Goal: Information Seeking & Learning: Learn about a topic

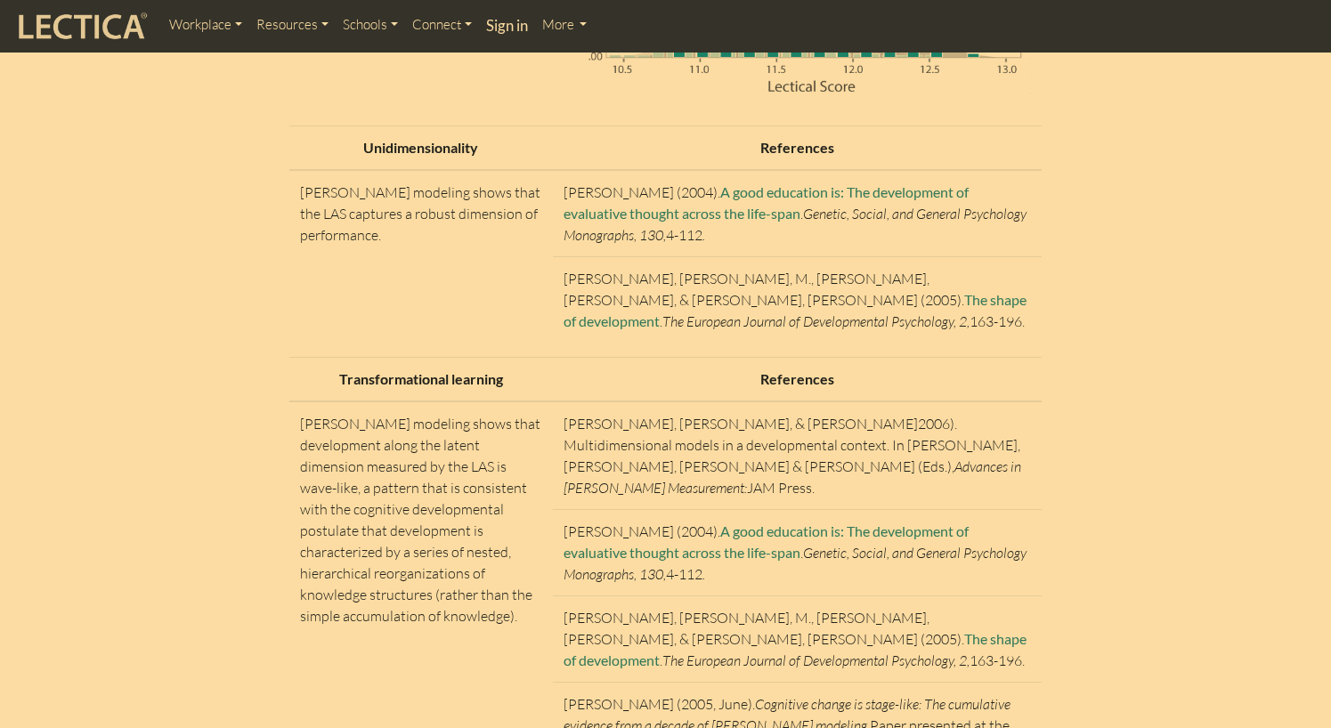
scroll to position [6052, 0]
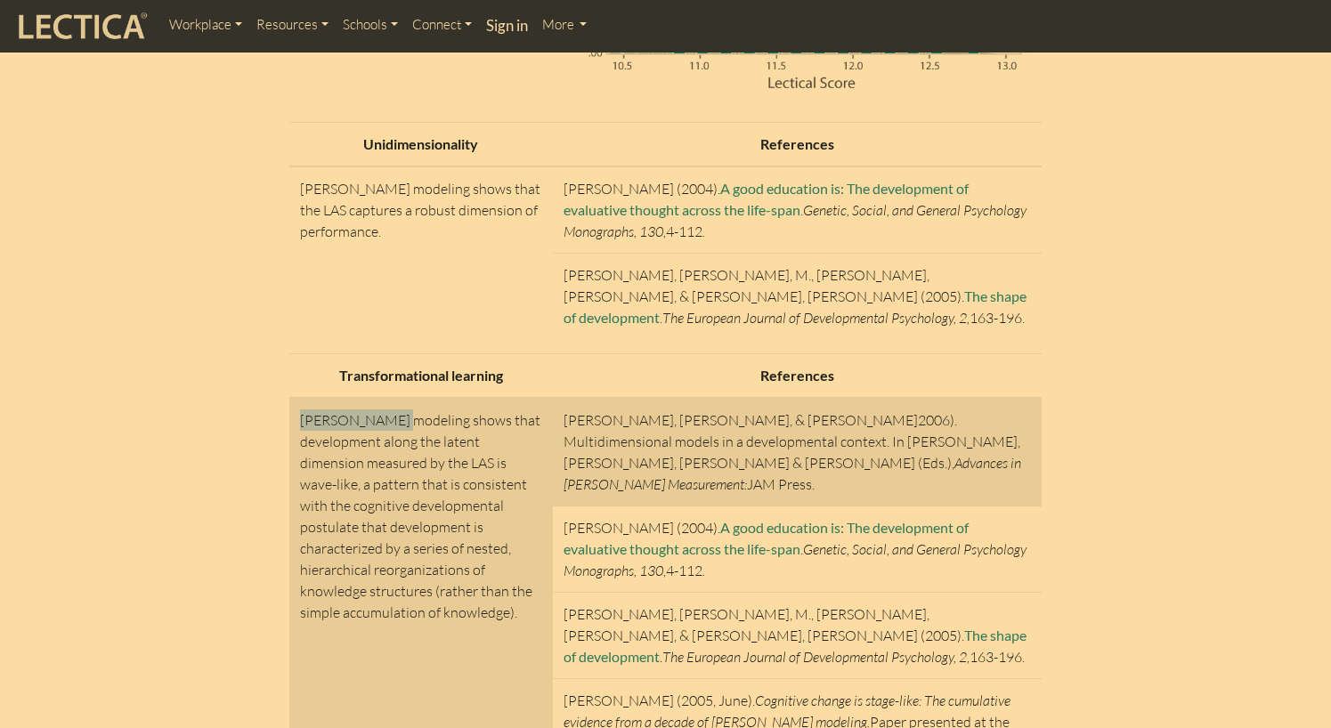
drag, startPoint x: 300, startPoint y: 374, endPoint x: 393, endPoint y: 376, distance: 93.5
click at [393, 398] on td "[PERSON_NAME] modeling shows that development along the latent dimension measur…" at bounding box center [420, 635] width 263 height 474
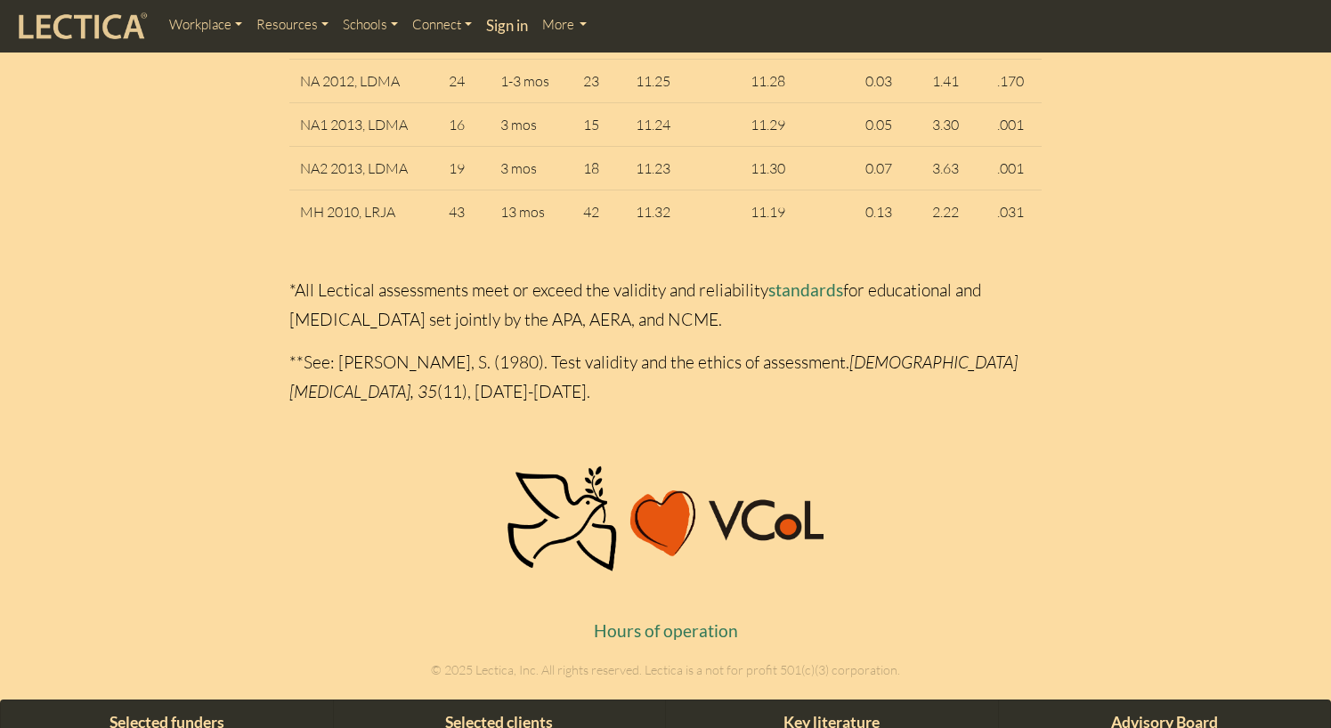
scroll to position [10146, 0]
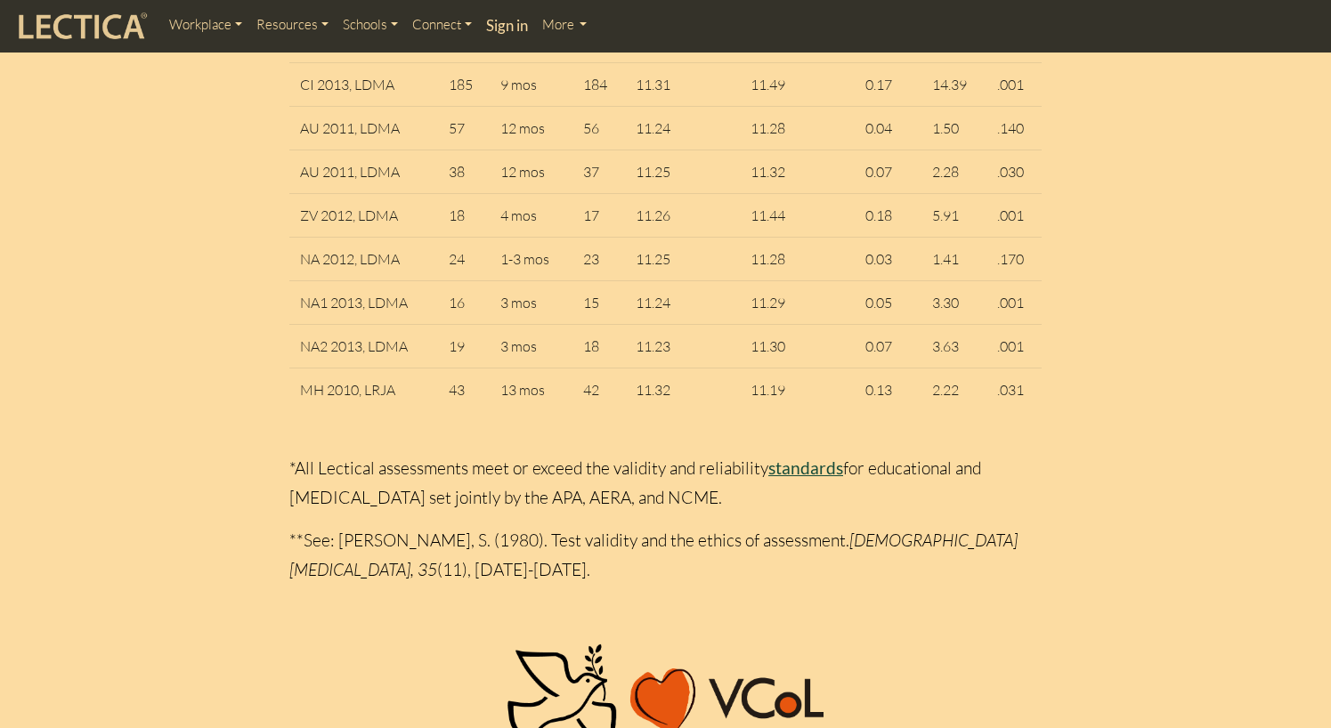
click at [787, 457] on link "standards" at bounding box center [805, 467] width 75 height 20
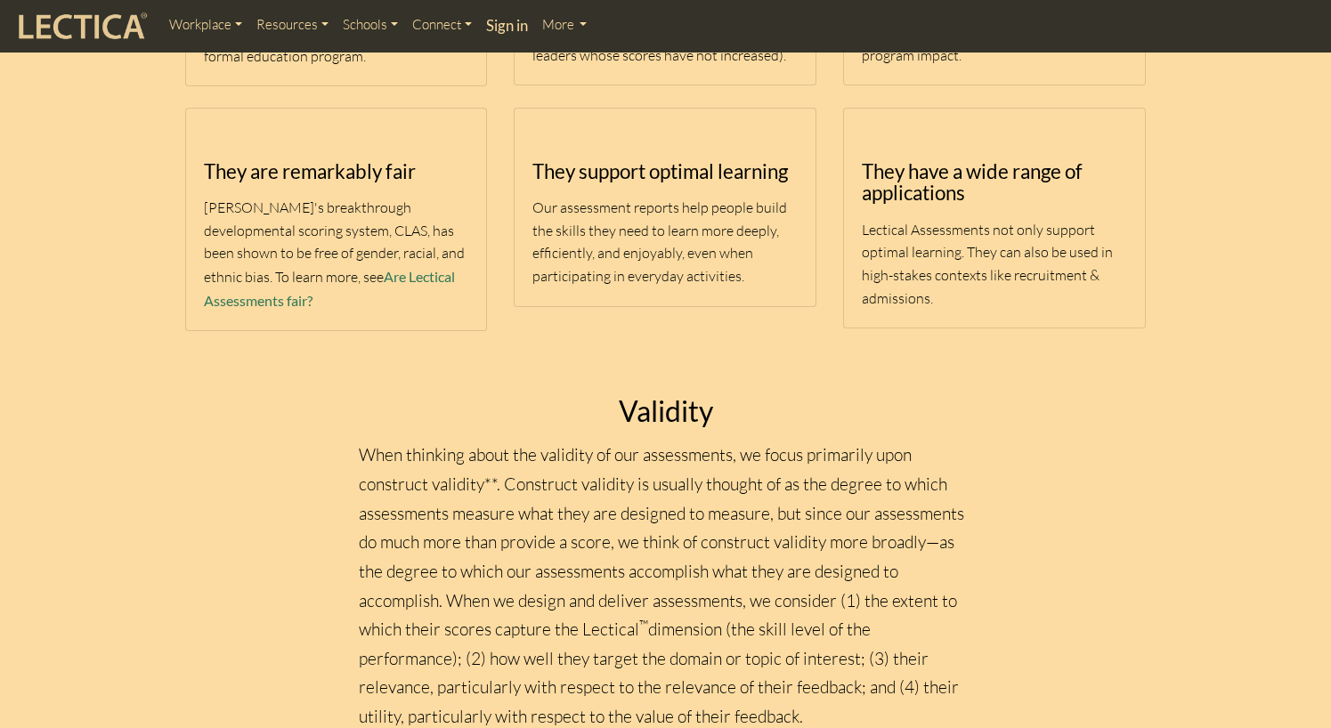
scroll to position [890, 0]
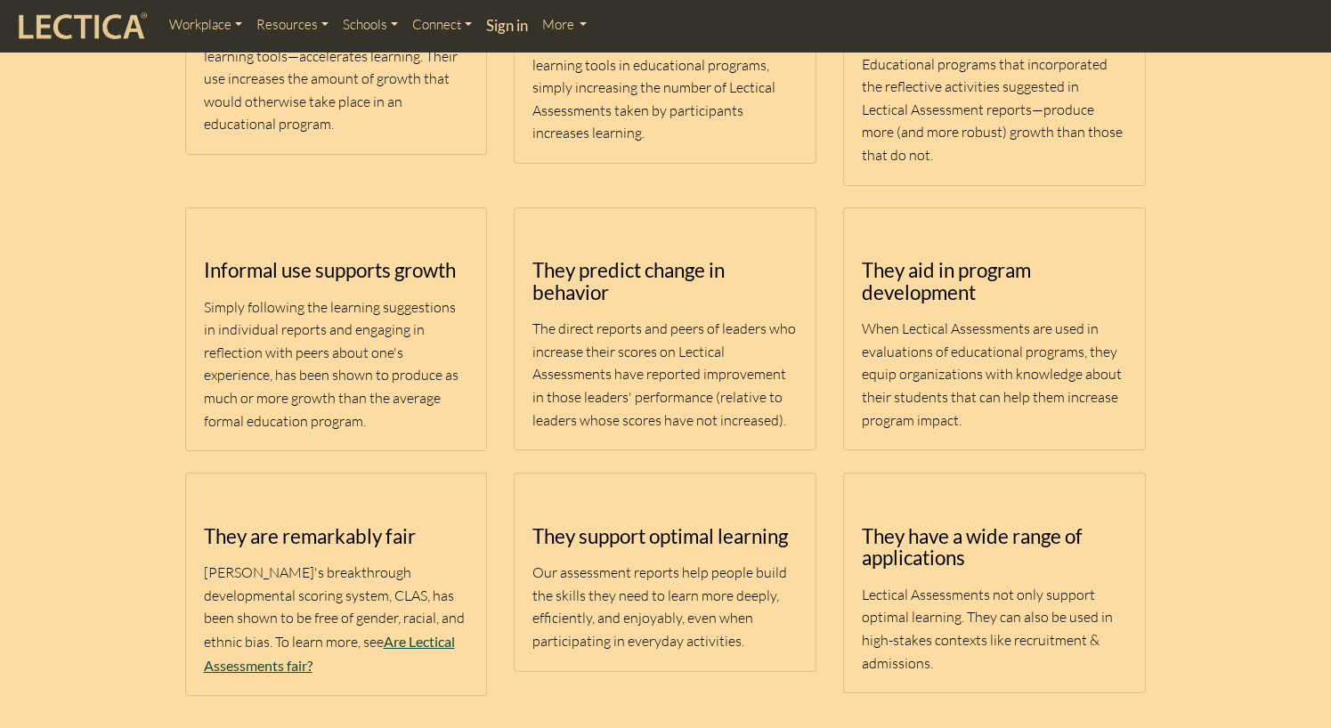
click at [356, 633] on link "Are Lectical Assessments fair?" at bounding box center [329, 653] width 251 height 41
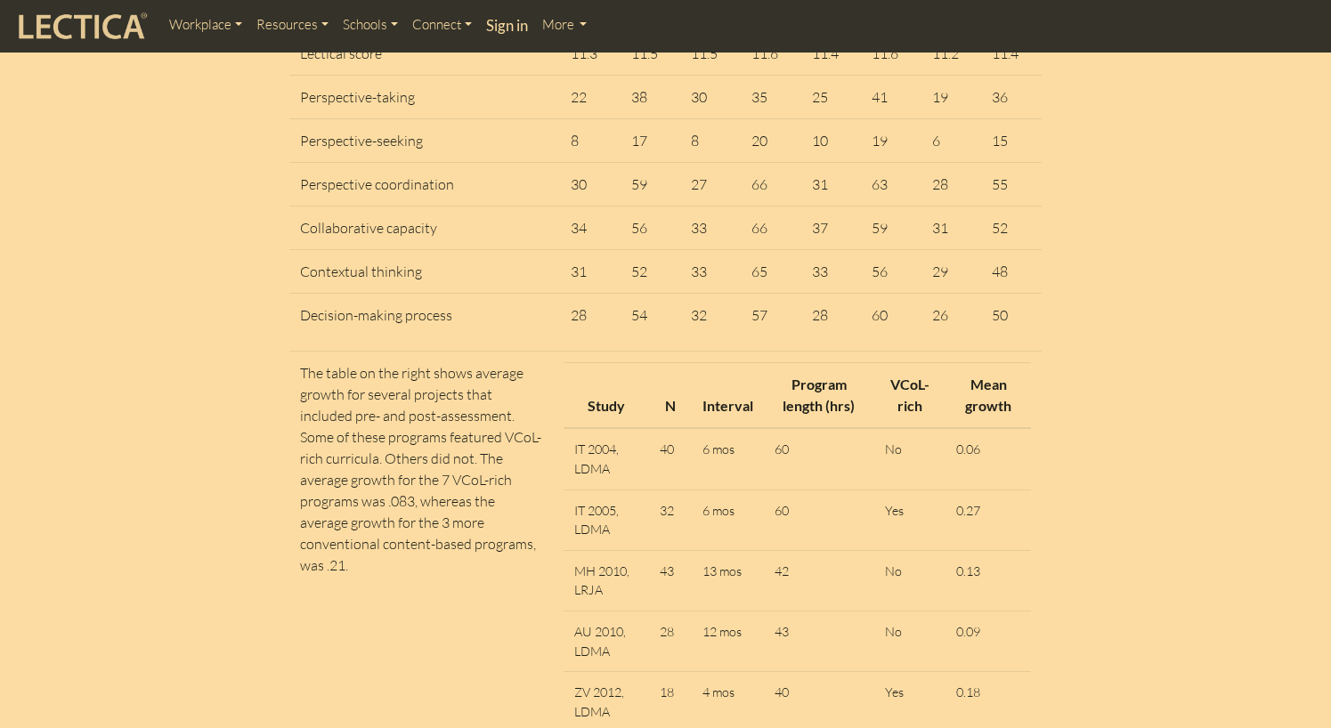
scroll to position [8342, 0]
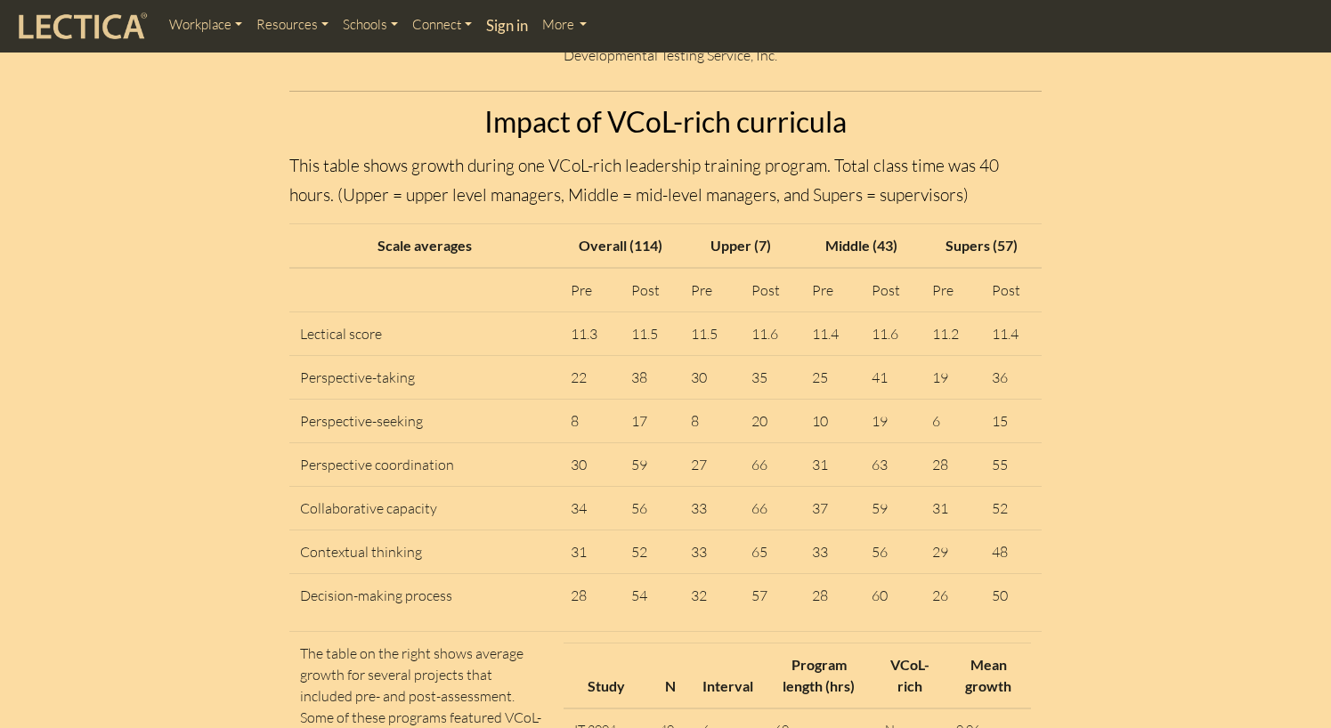
click at [583, 26] on link "More" at bounding box center [565, 25] width 60 height 36
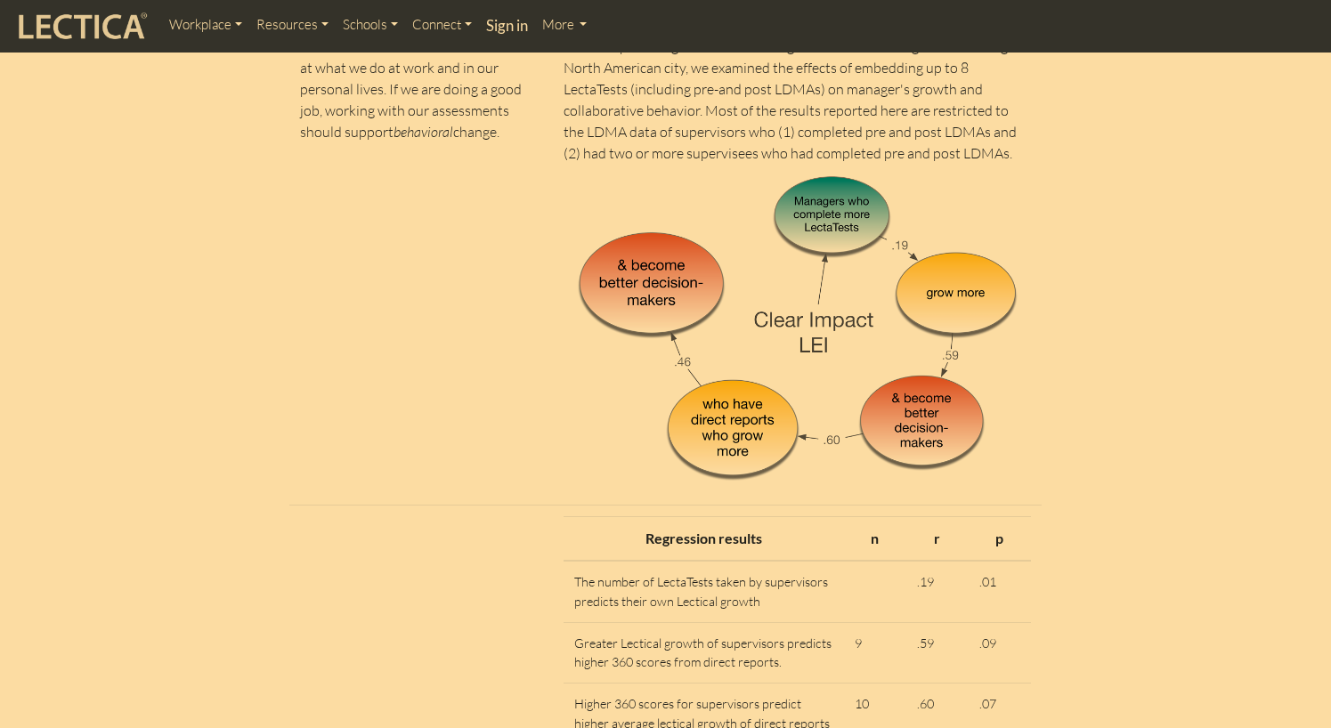
scroll to position [4984, 0]
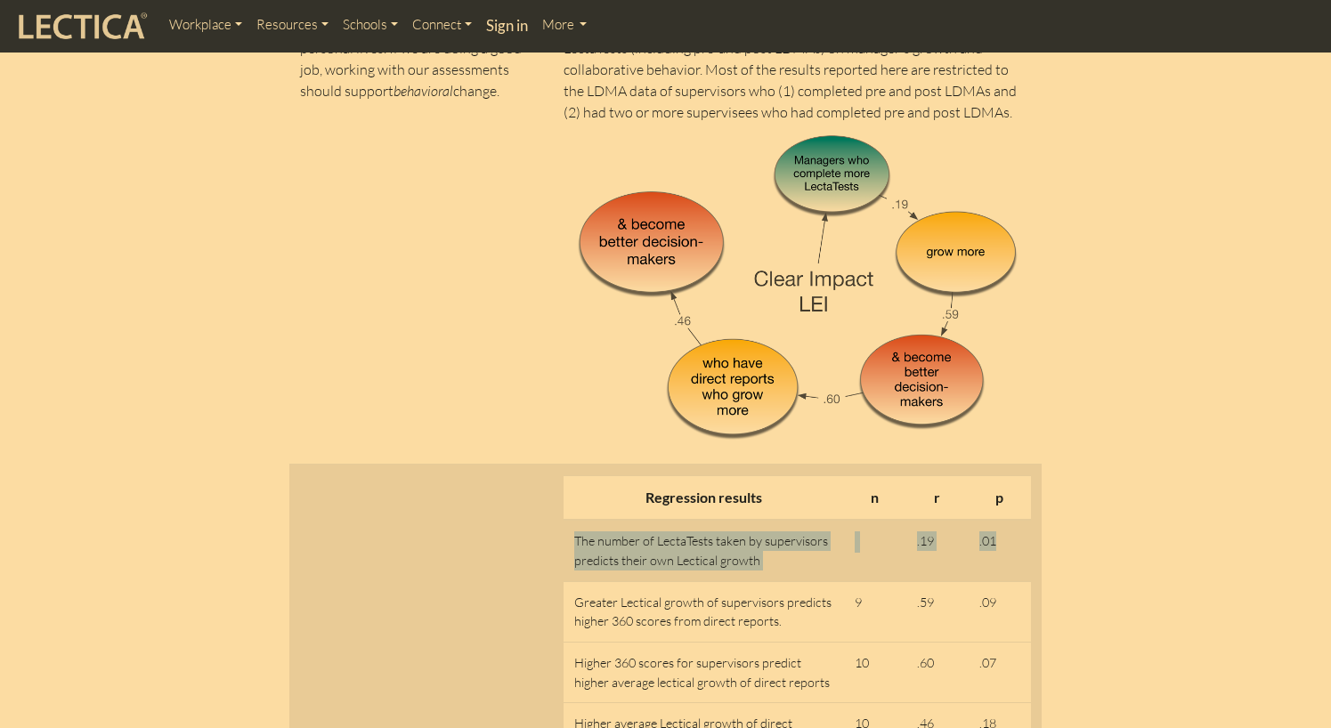
drag, startPoint x: 573, startPoint y: 496, endPoint x: 1009, endPoint y: 489, distance: 436.1
click at [1009, 520] on tr "The number of LectaTests taken by supervisors predicts their own Lectical growt…" at bounding box center [796, 550] width 467 height 61
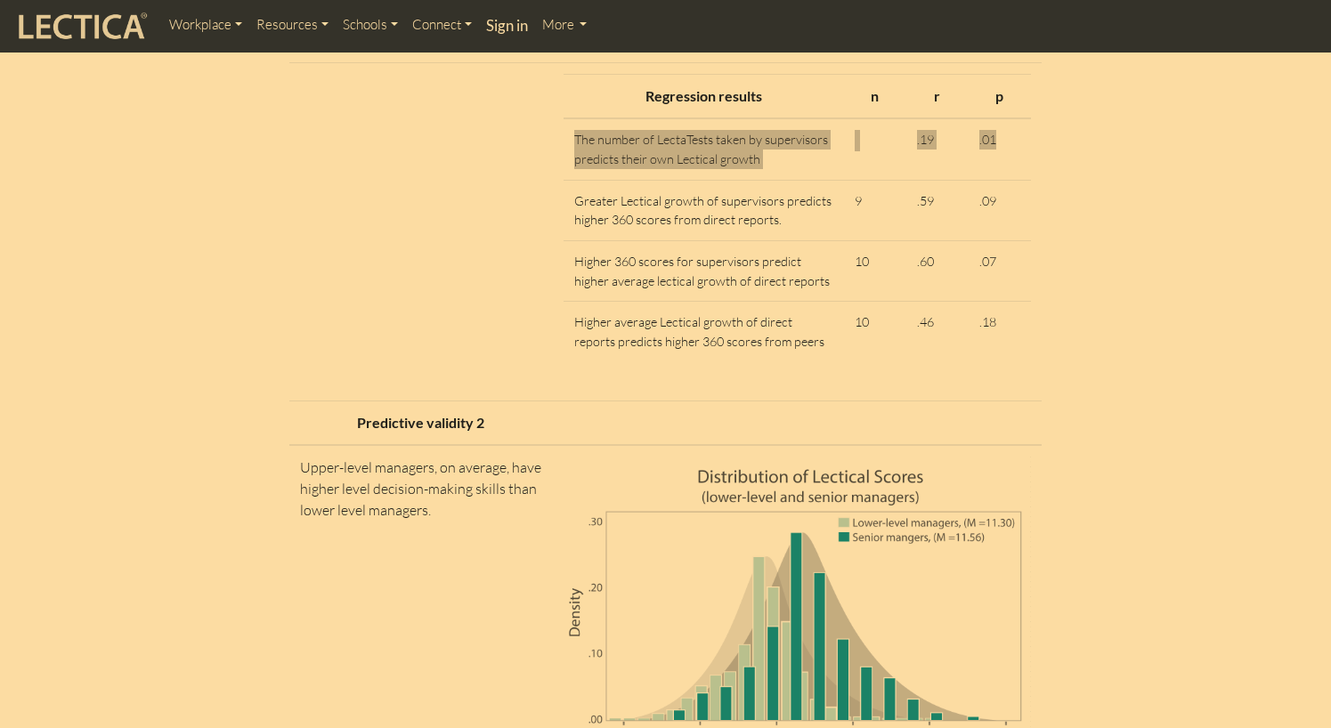
scroll to position [5429, 0]
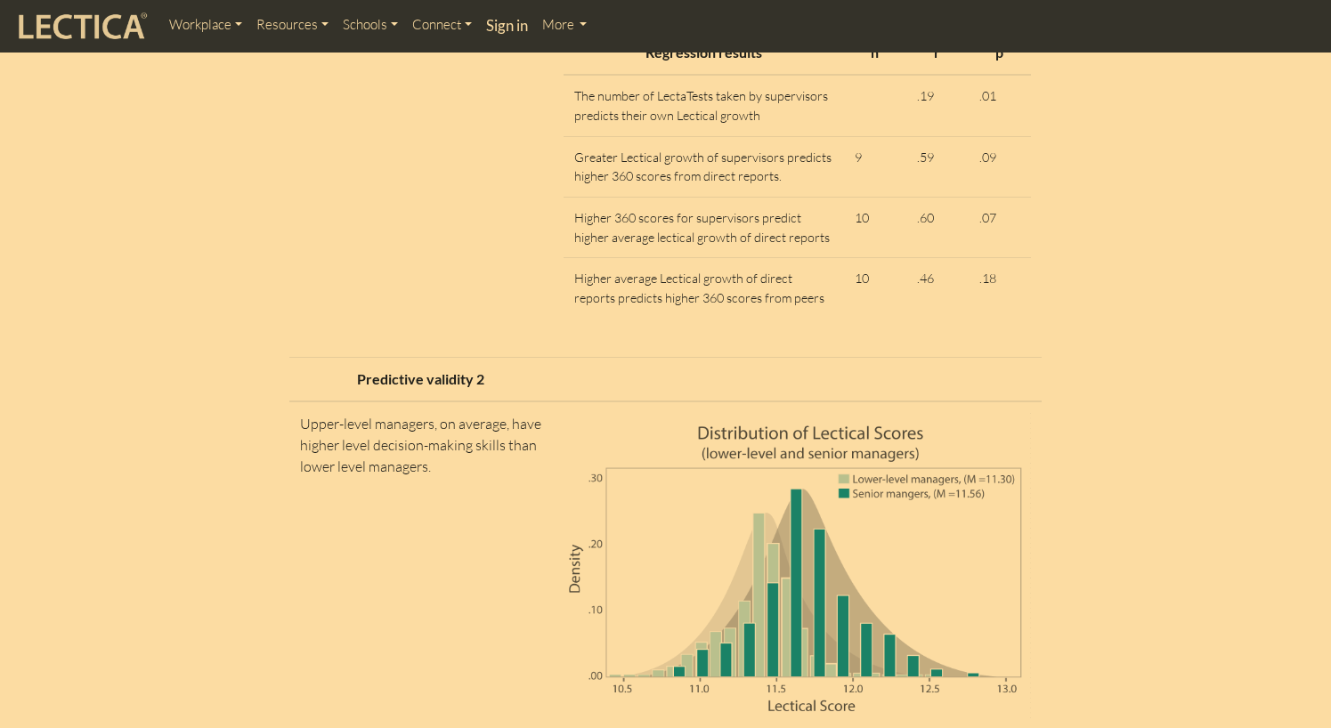
click at [68, 498] on section "Measurement Case studies Evidence base Lectical Assessments are designed to lev…" at bounding box center [665, 14] width 1331 height 10604
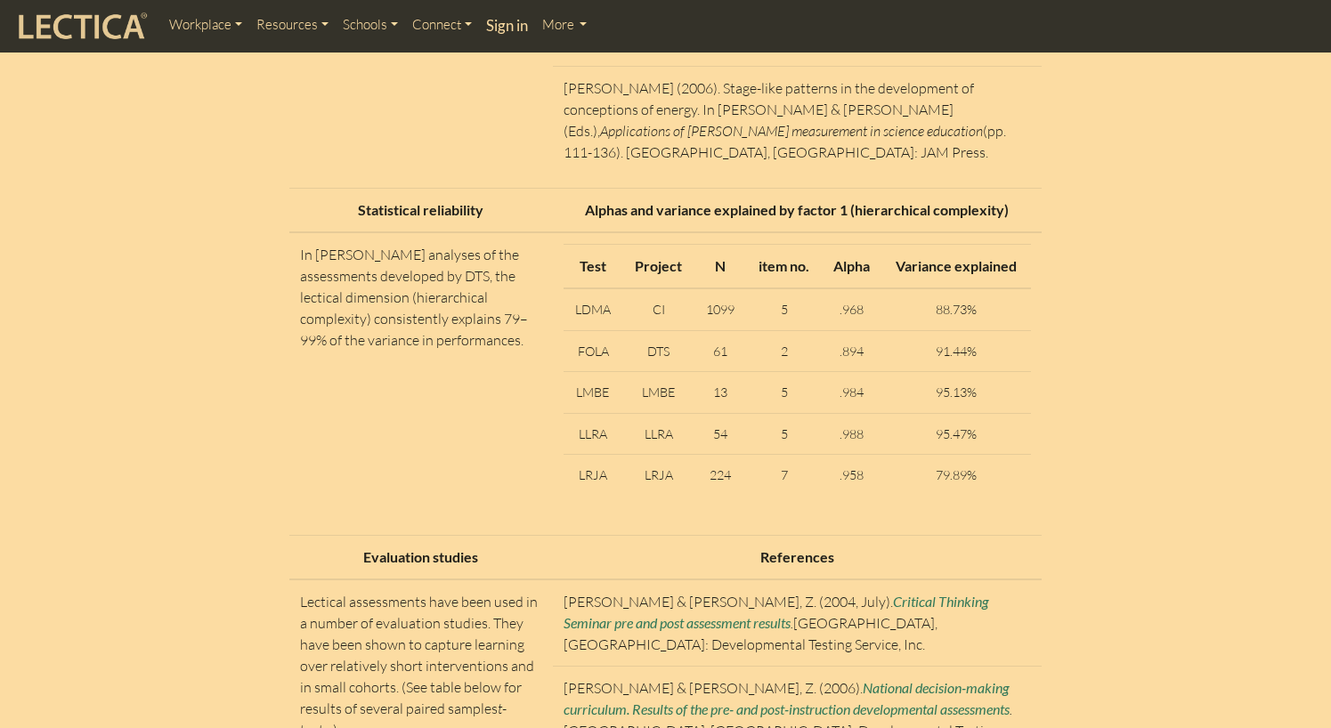
scroll to position [7654, 0]
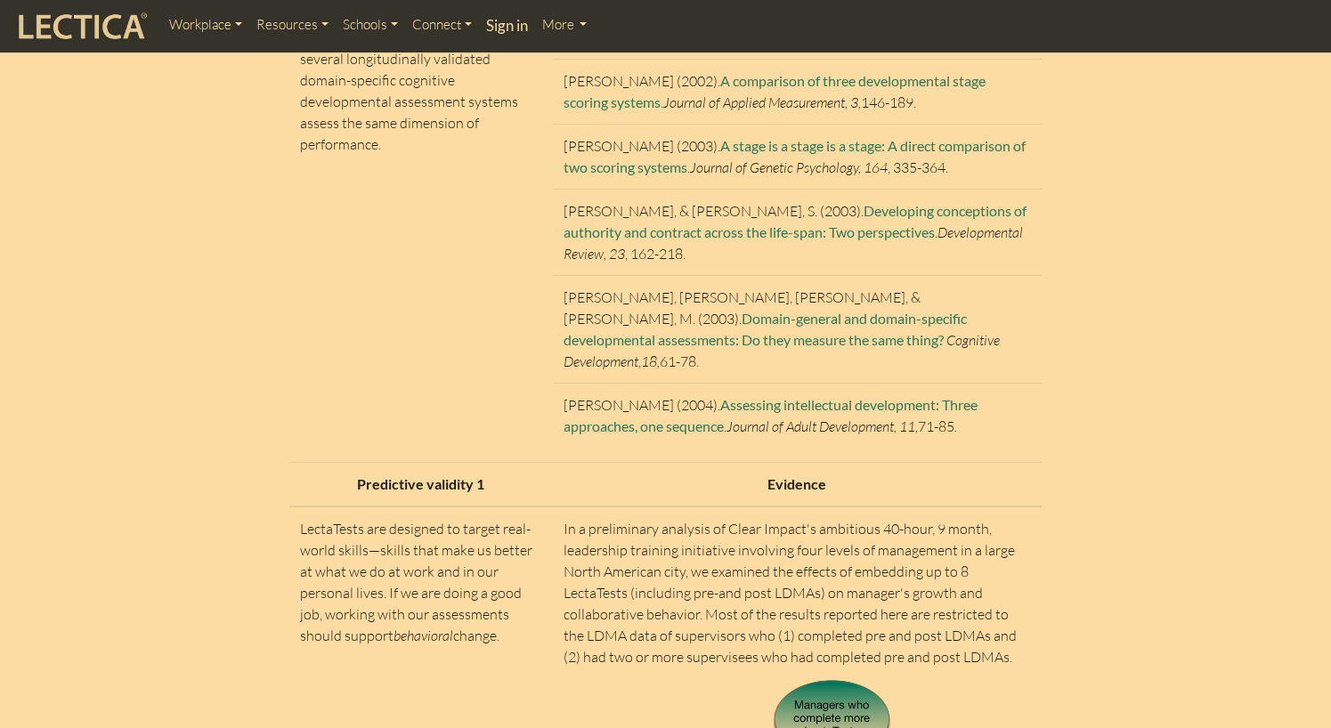
scroll to position [4094, 0]
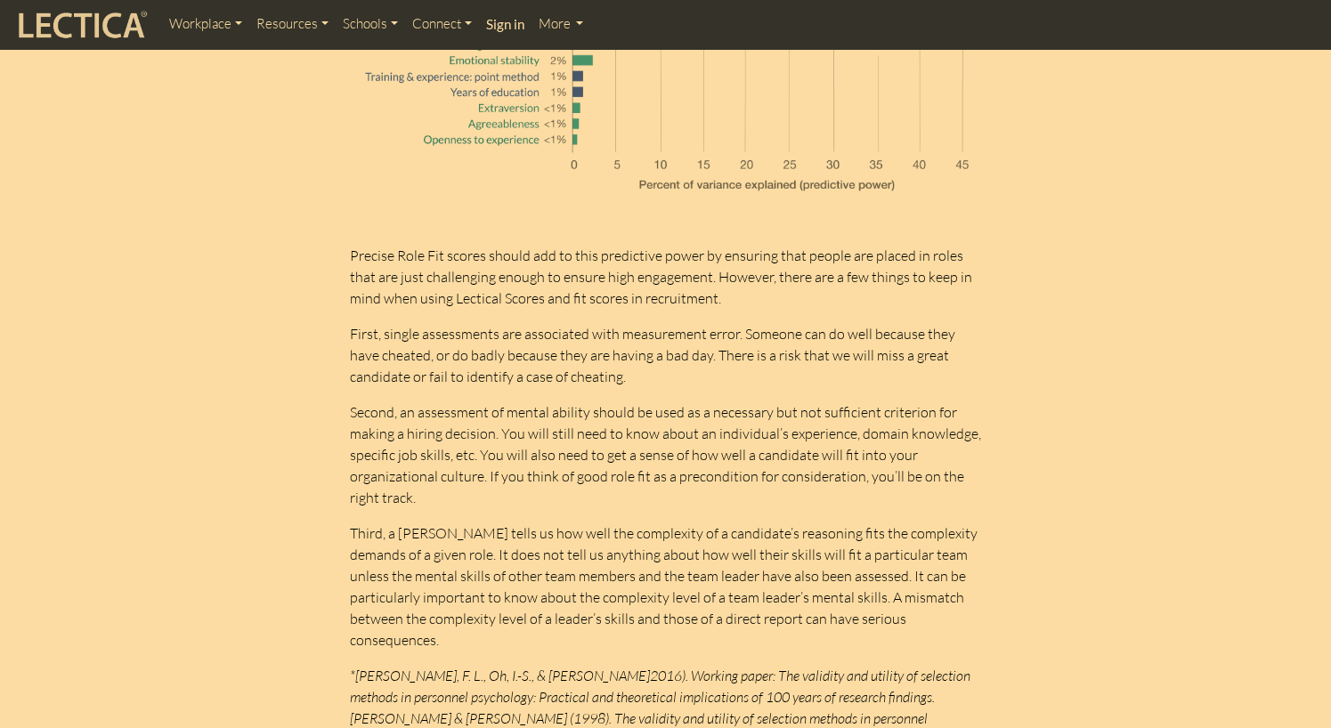
scroll to position [5696, 0]
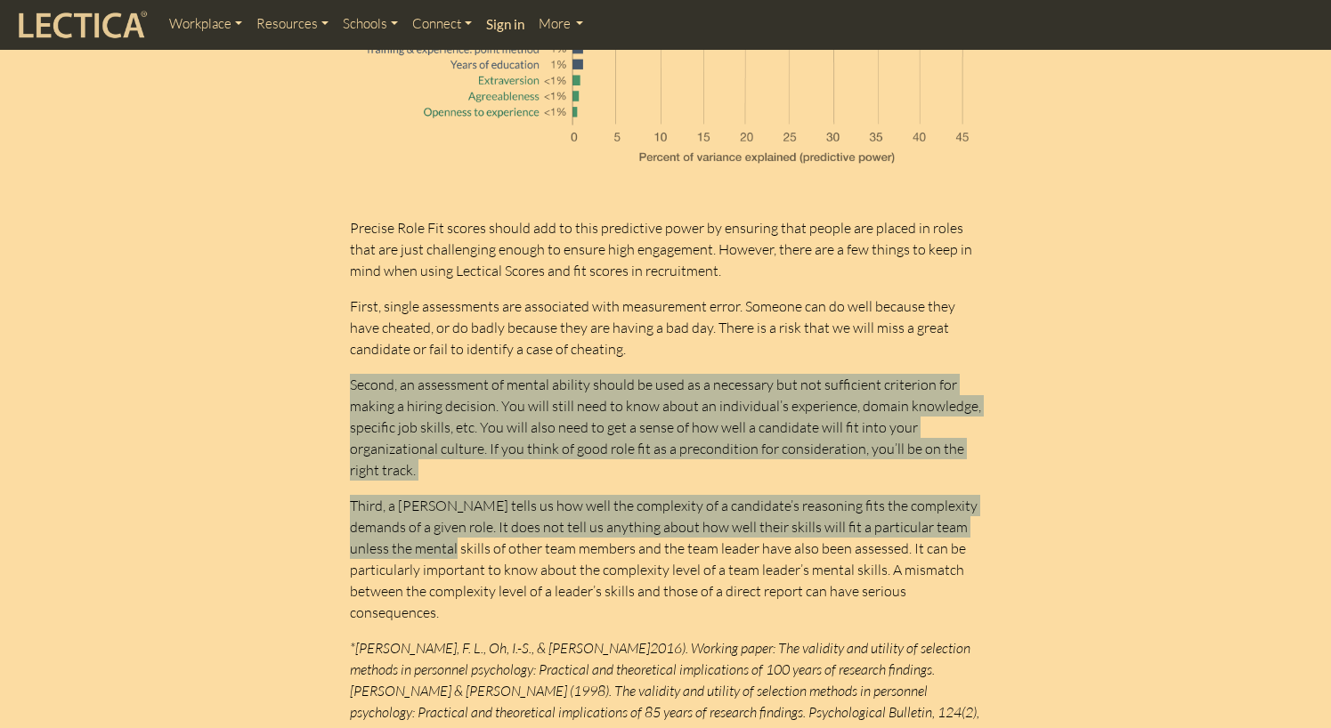
drag, startPoint x: 350, startPoint y: 319, endPoint x: 430, endPoint y: 510, distance: 207.4
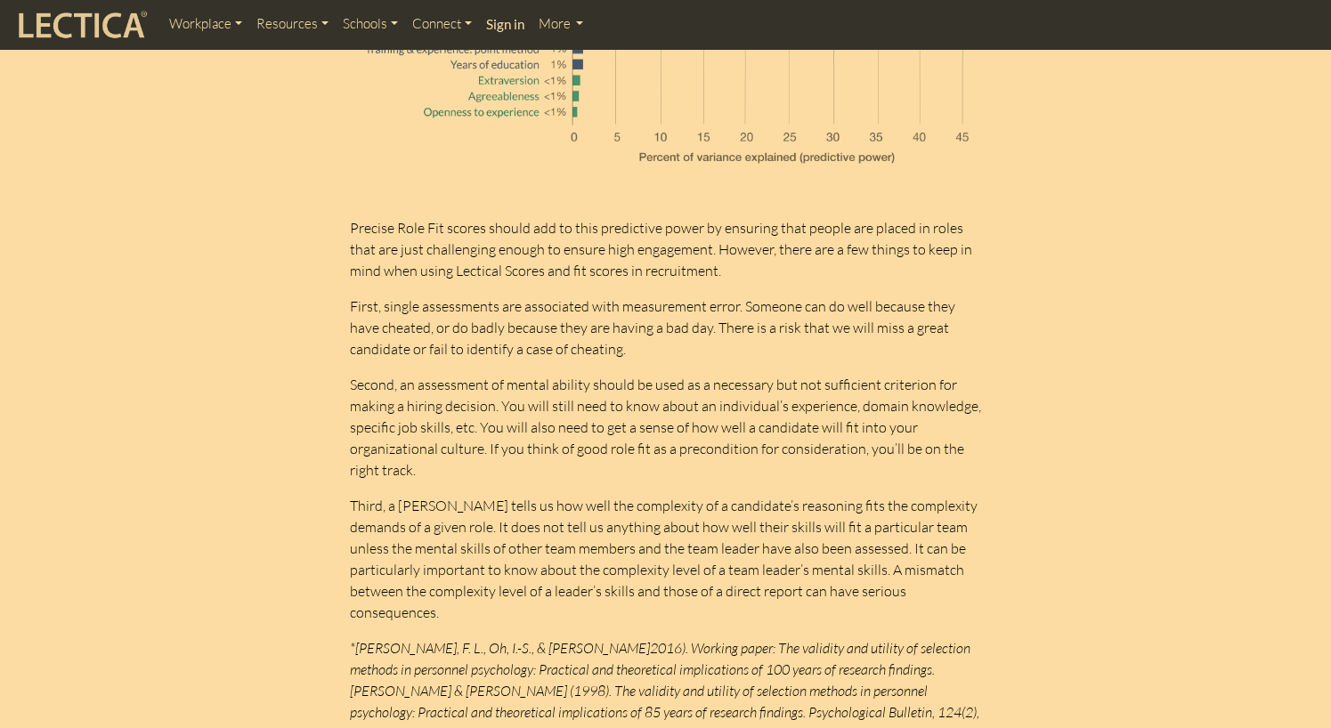
click at [867, 639] on em "*Schmidt, F. L., Oh, I.-S., & Shaffer, J. A. (2016). Working paper: The validit…" at bounding box center [664, 690] width 629 height 103
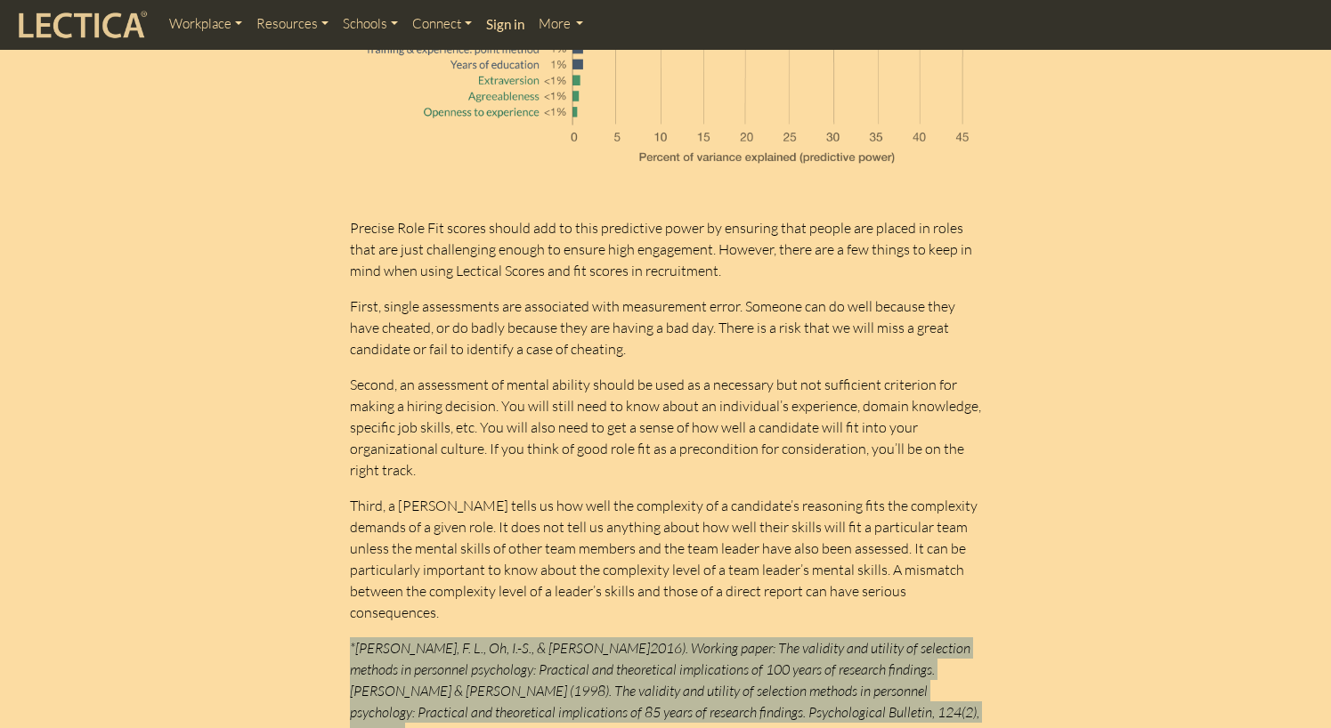
drag, startPoint x: 341, startPoint y: 577, endPoint x: 878, endPoint y: 664, distance: 543.7
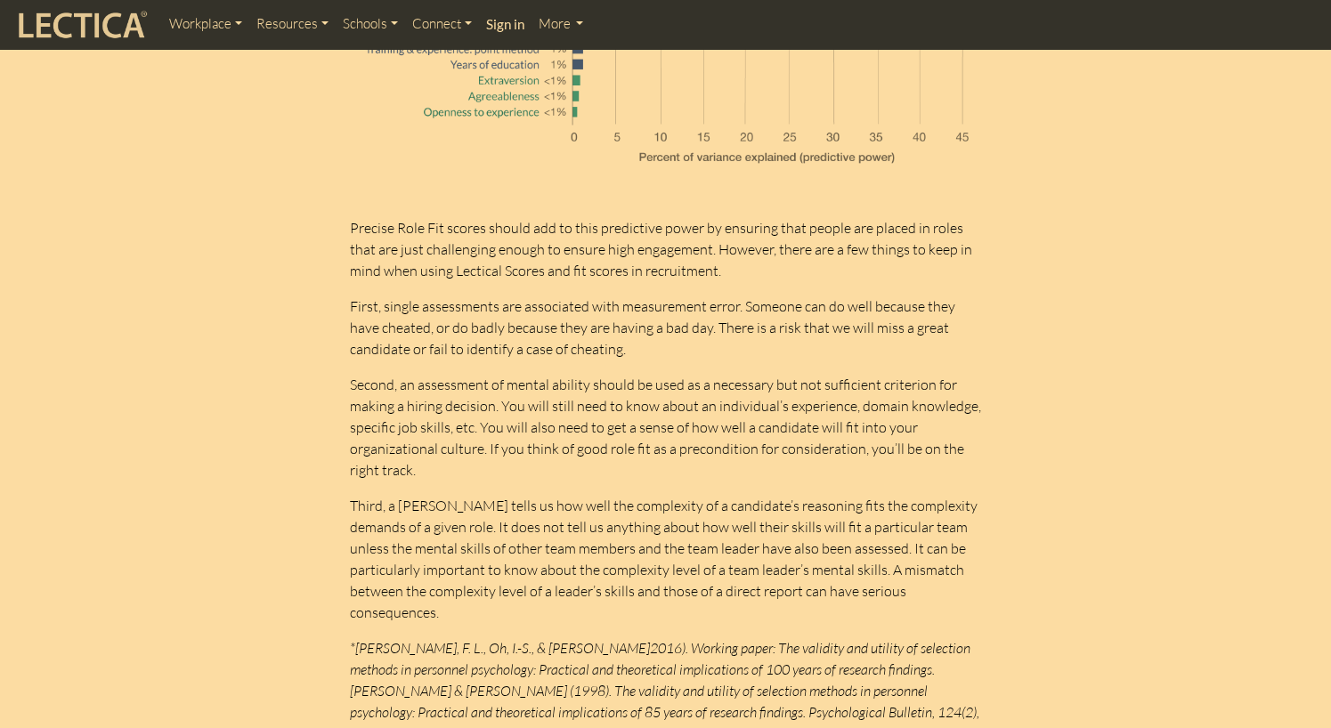
click at [537, 514] on p "Third, a PRCA tells us how well the complexity of a candidate’s reasoning fits …" at bounding box center [666, 559] width 632 height 128
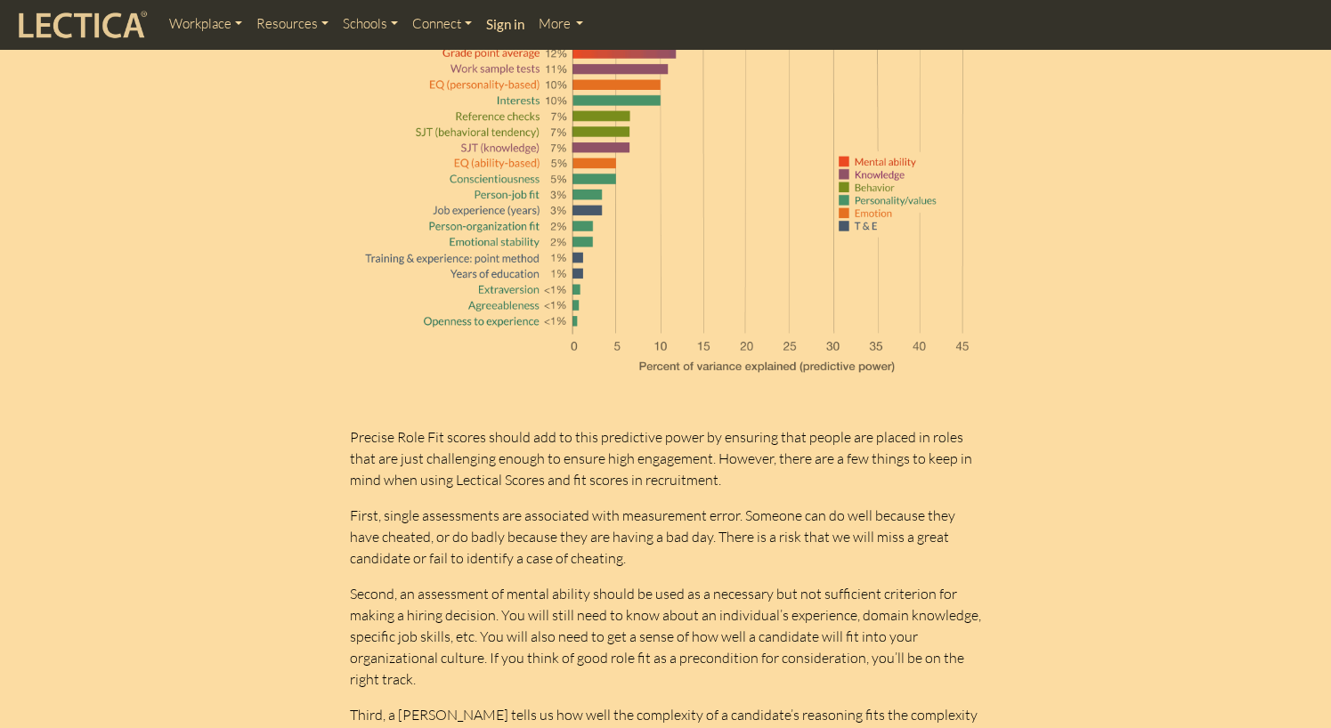
scroll to position [5518, 0]
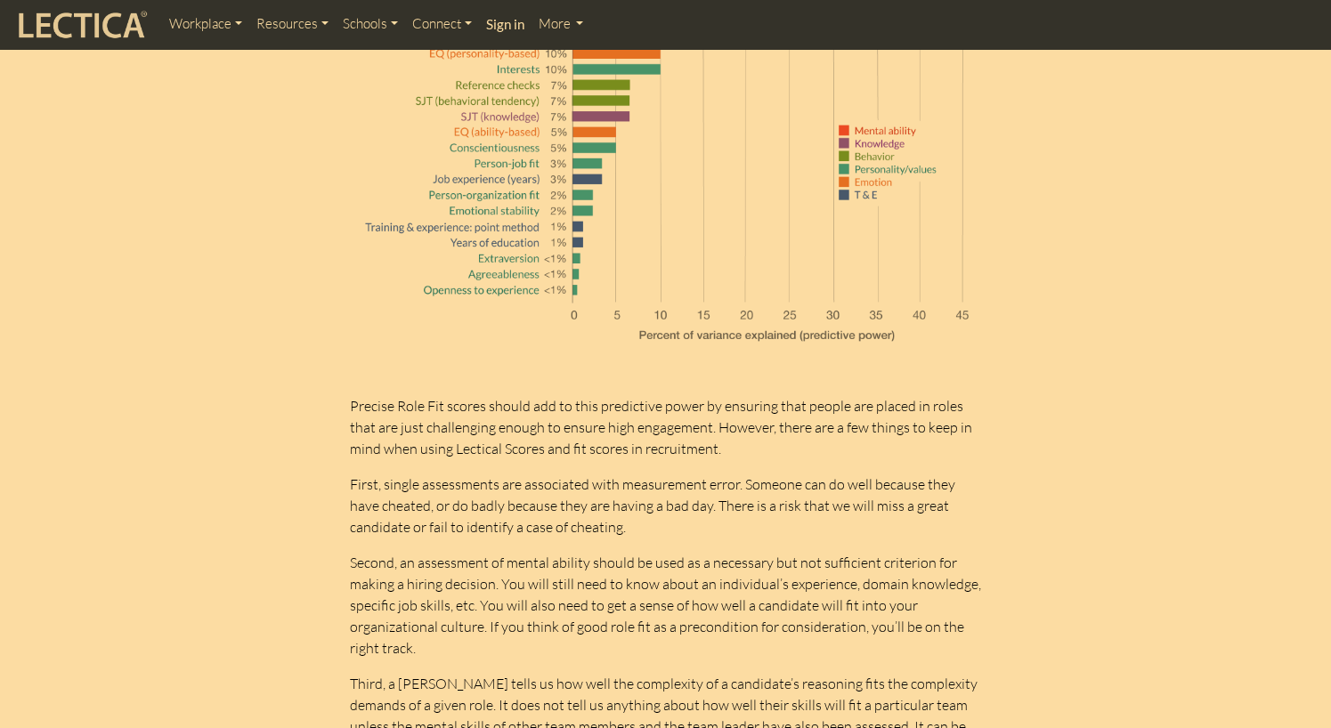
click at [564, 612] on p "Second, an assessment of mental ability should be used as a necessary but not s…" at bounding box center [666, 605] width 632 height 107
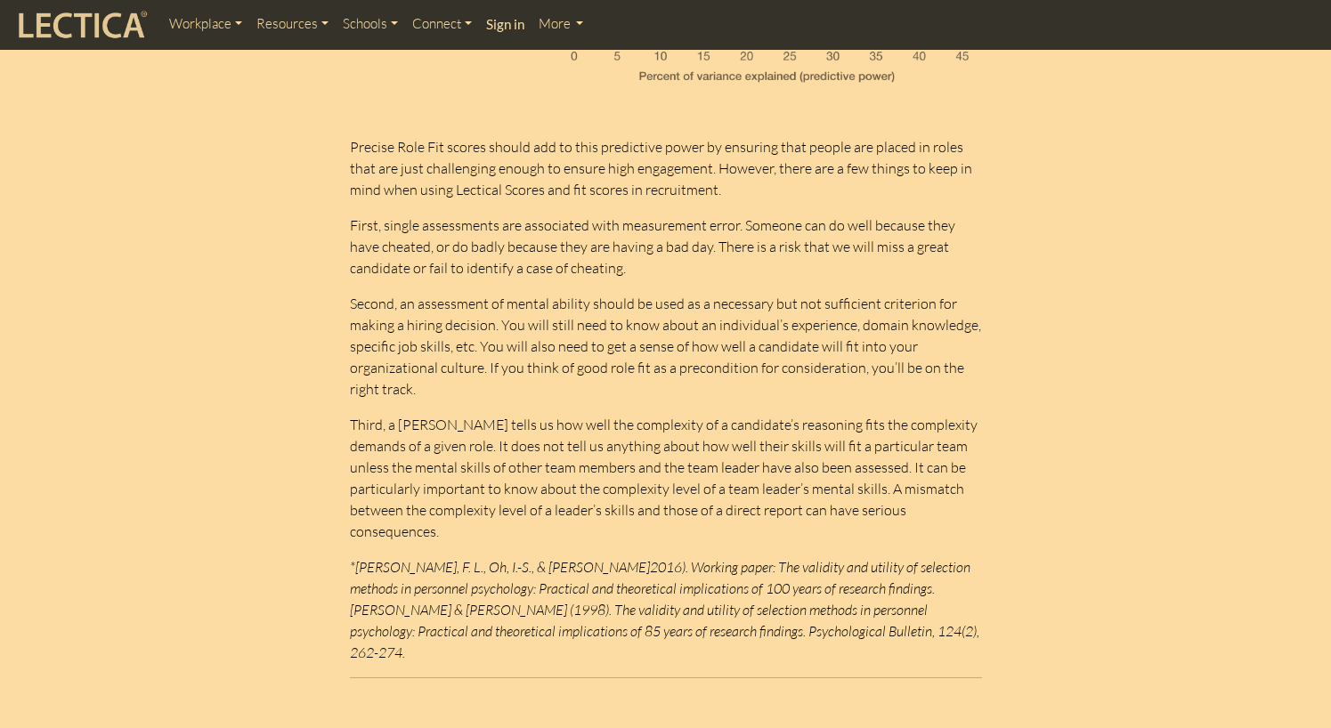
scroll to position [5785, 0]
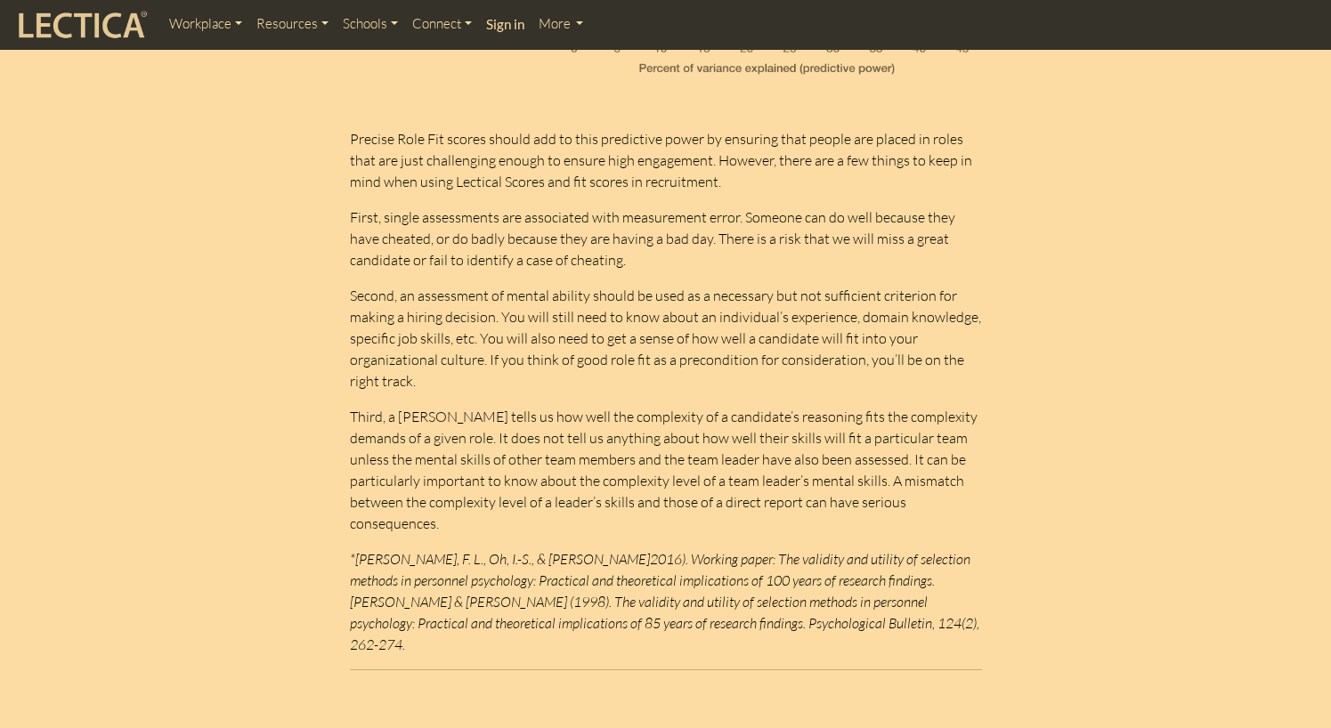
click at [742, 564] on em "*Schmidt, F. L., Oh, I.-S., & Shaffer, J. A. (2016). Working paper: The validit…" at bounding box center [664, 601] width 629 height 103
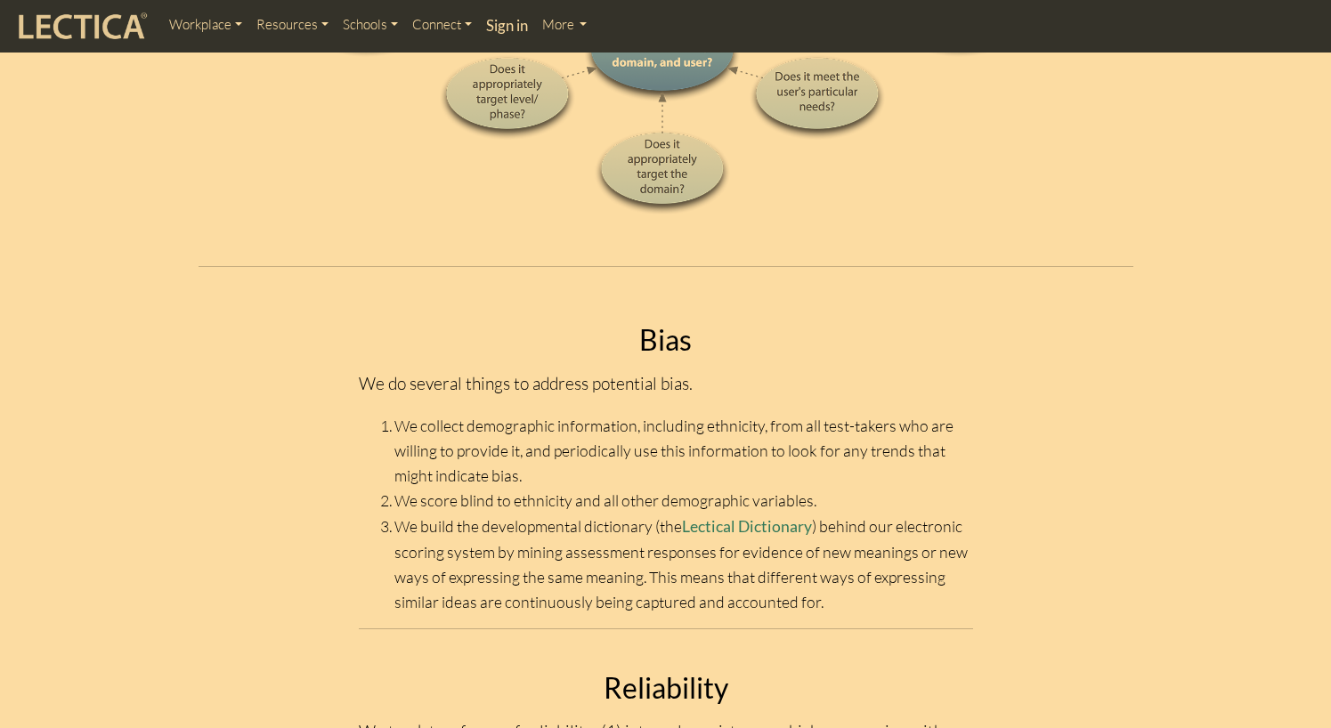
scroll to position [2492, 0]
click at [730, 516] on link "Lectical Dictionary" at bounding box center [747, 525] width 130 height 19
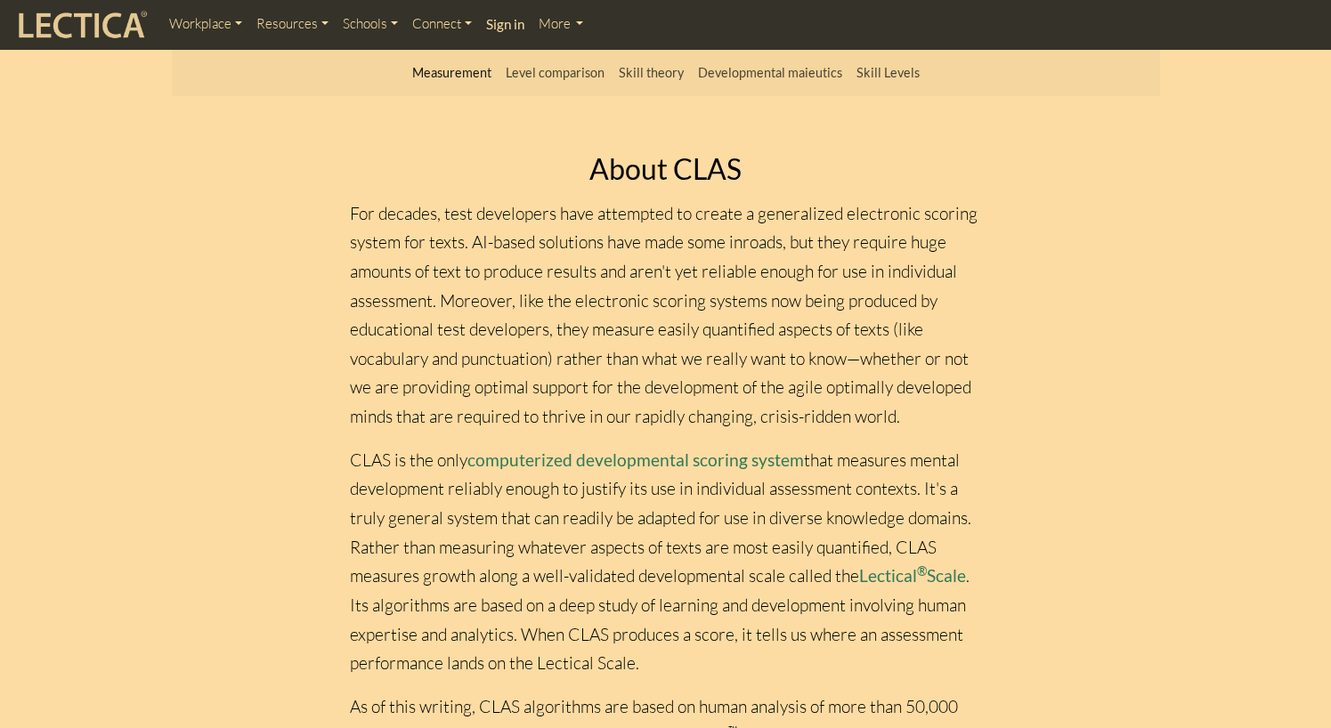
scroll to position [178, 0]
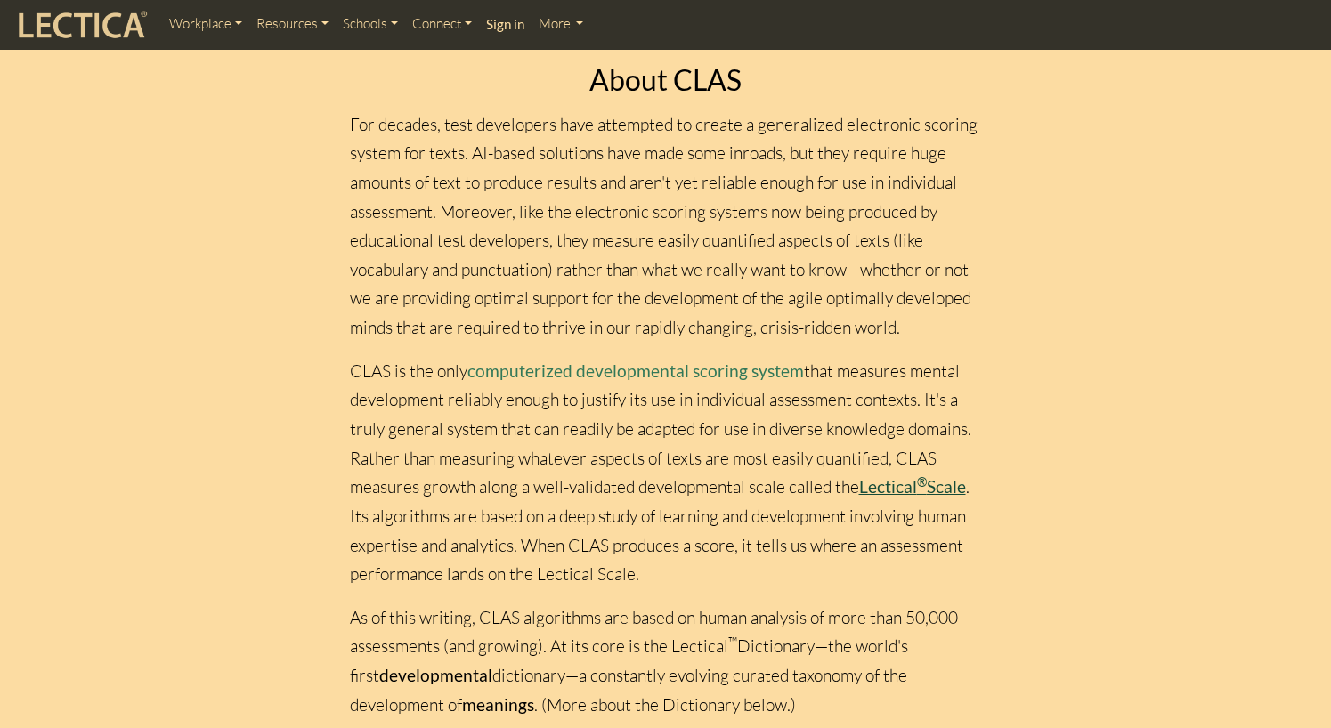
click at [915, 488] on link "Lectical ® Scale" at bounding box center [912, 486] width 107 height 20
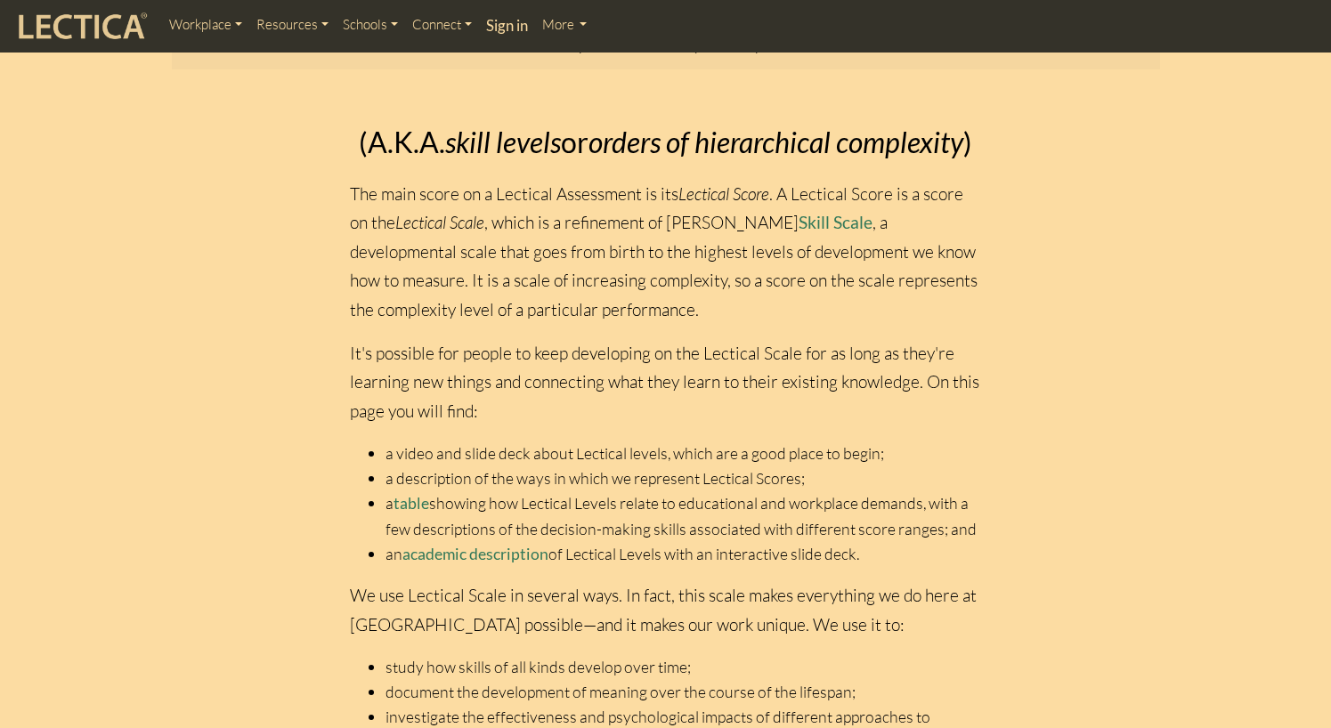
scroll to position [89, 0]
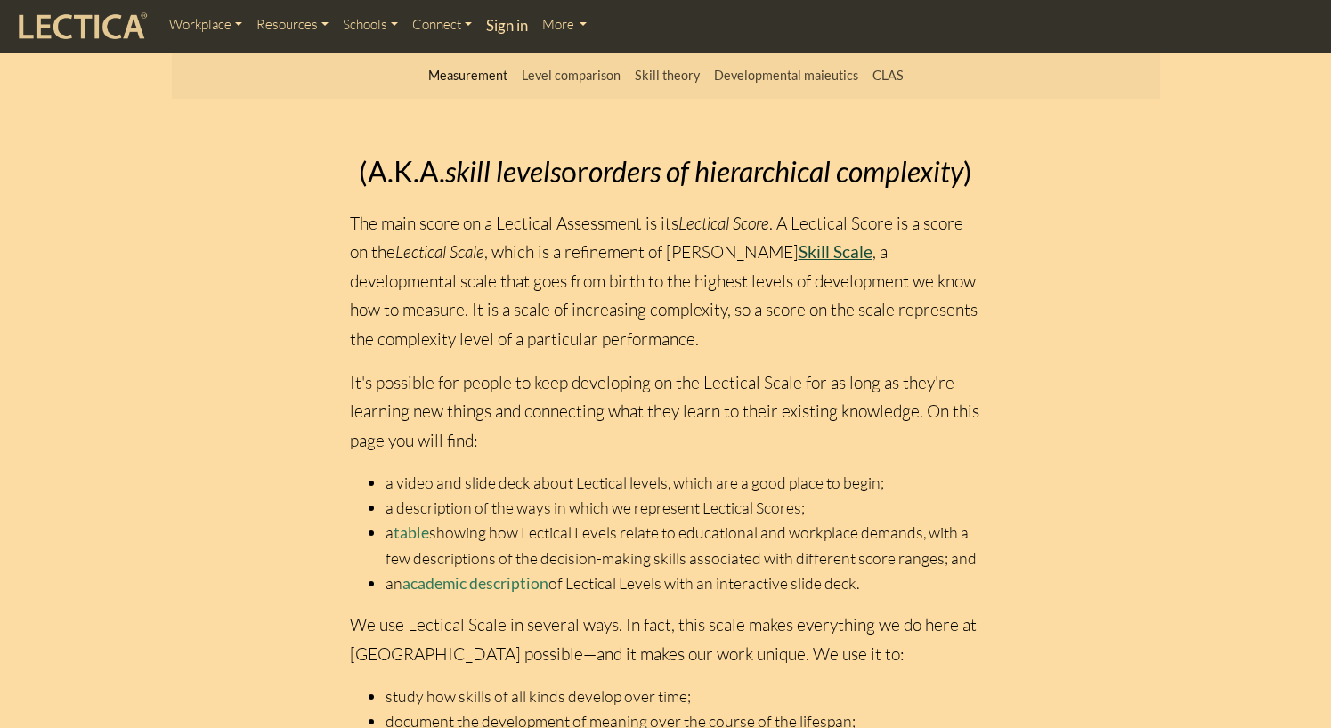
click at [829, 249] on link "Skill Scale" at bounding box center [835, 251] width 74 height 20
